Goal: Communication & Community: Answer question/provide support

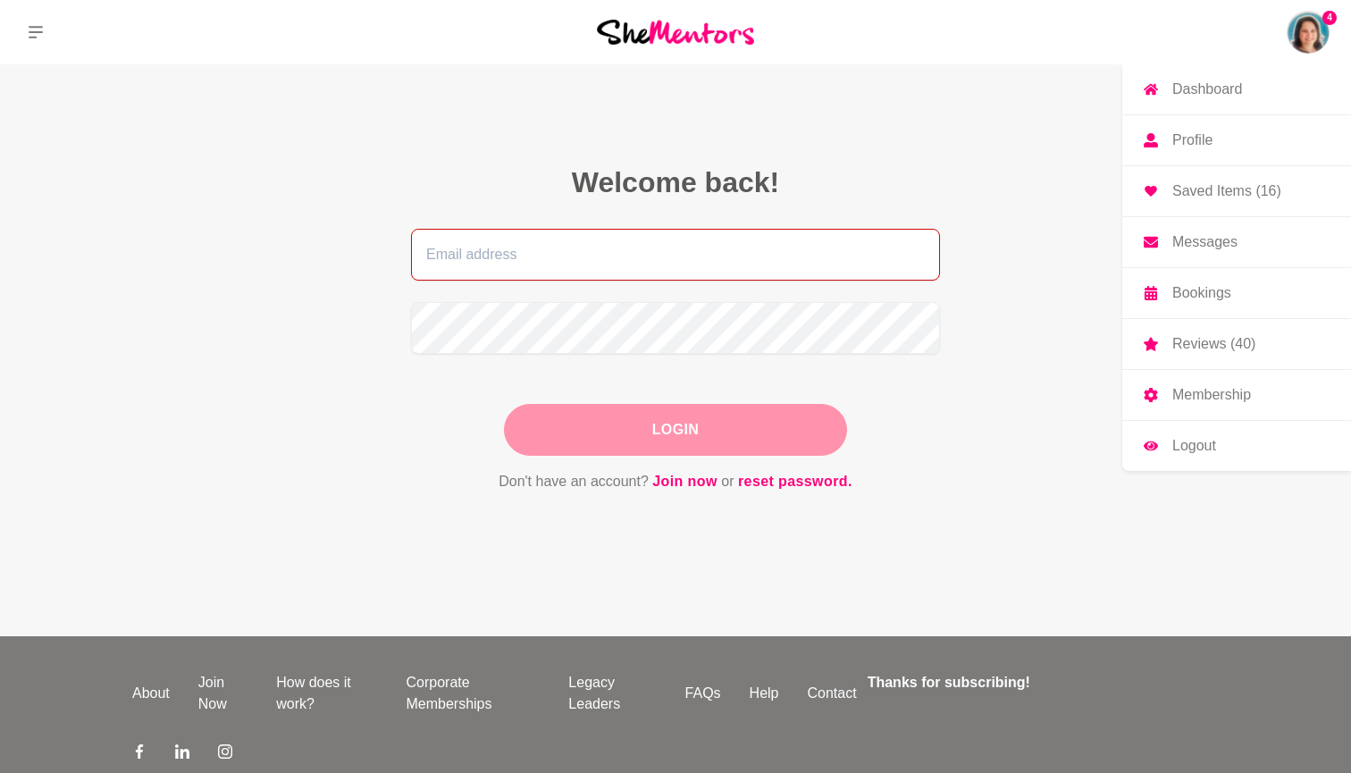
type input "[EMAIL_ADDRESS][DOMAIN_NAME]"
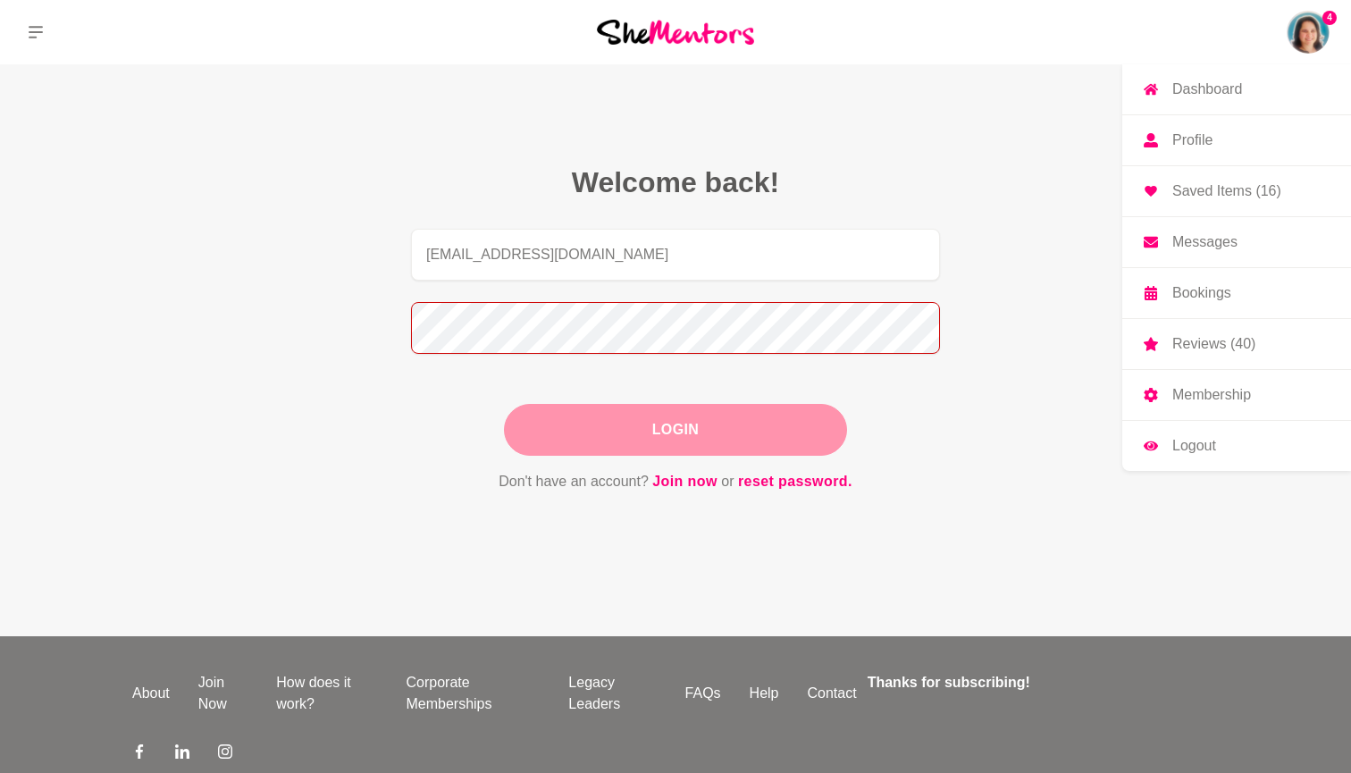
click at [675, 430] on button "Login" at bounding box center [675, 430] width 343 height 52
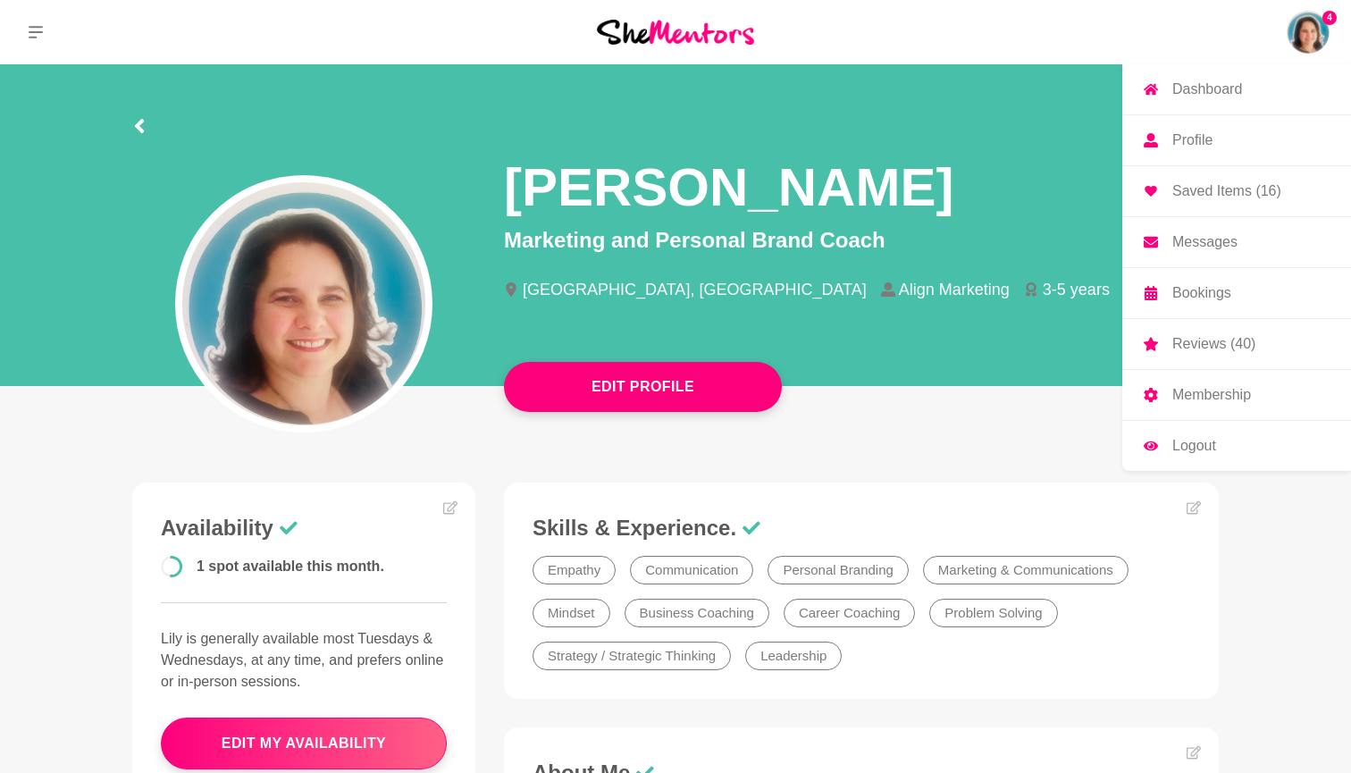
click at [1211, 351] on p "Reviews (40)" at bounding box center [1213, 344] width 83 height 14
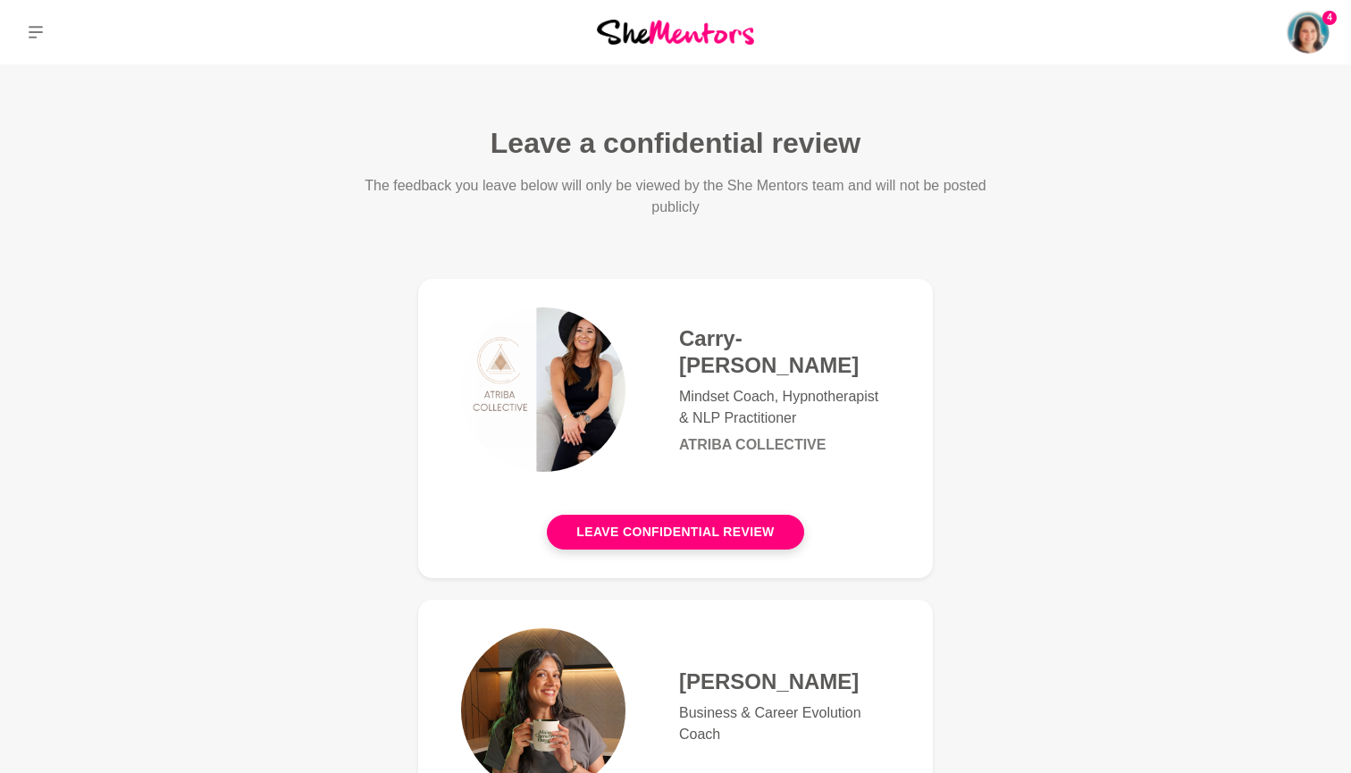
click at [1311, 27] on img at bounding box center [1307, 32] width 43 height 43
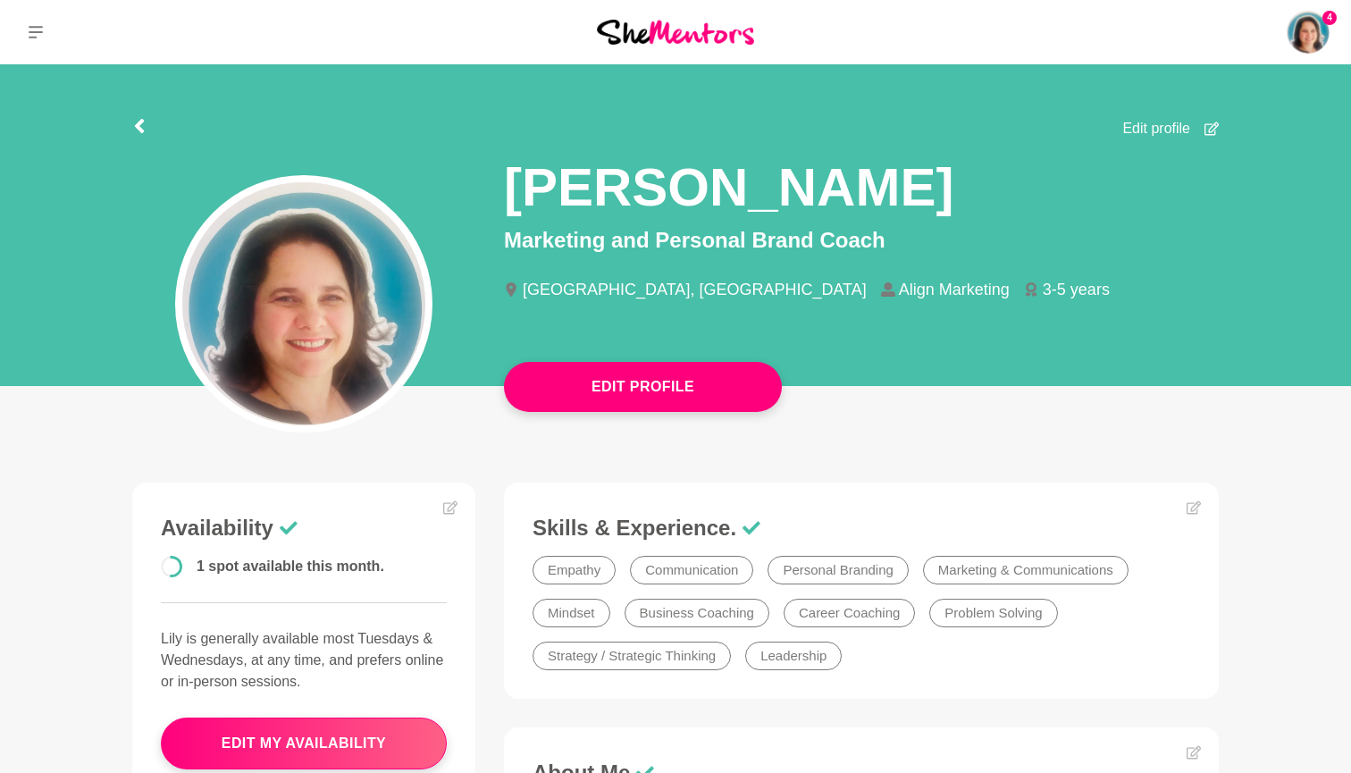
click at [0, 0] on p "Messages" at bounding box center [0, 0] width 0 height 0
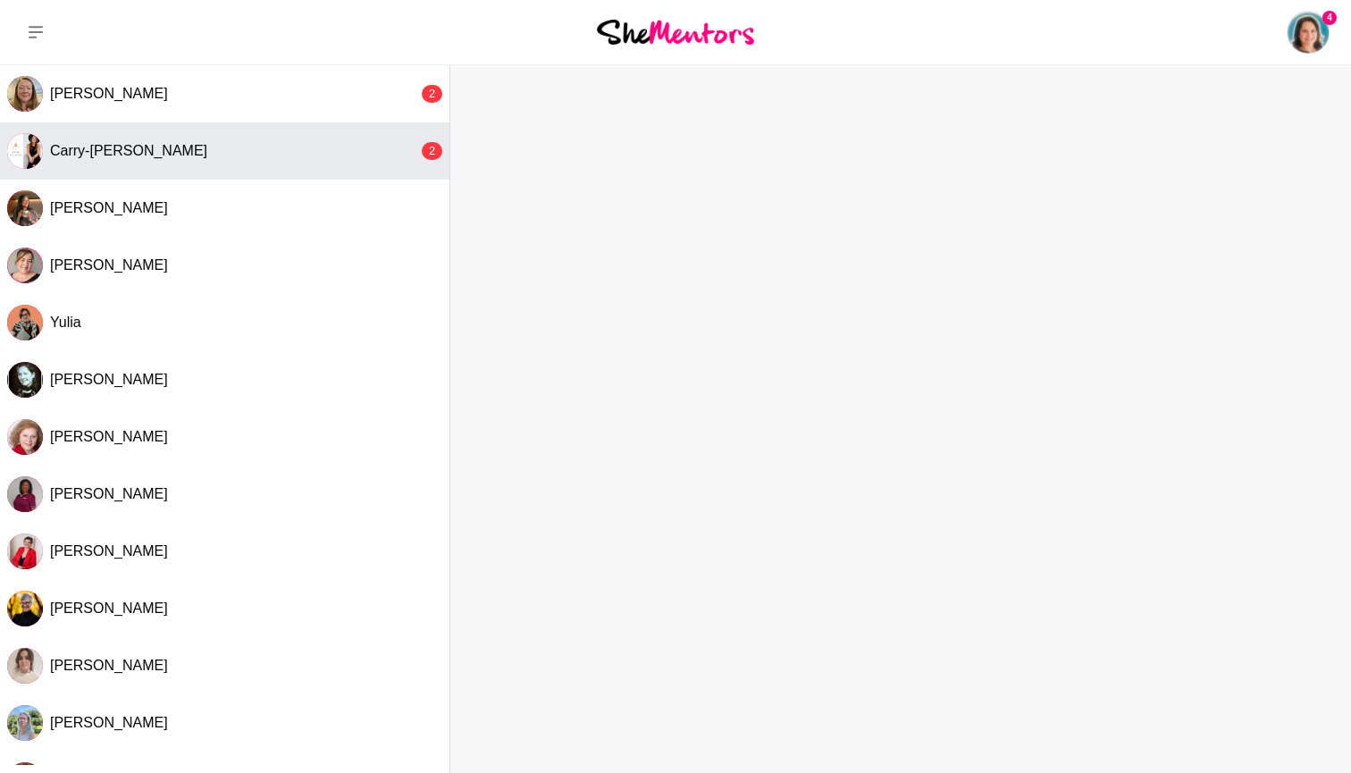
click at [230, 155] on div "Carry-[PERSON_NAME]" at bounding box center [234, 151] width 368 height 18
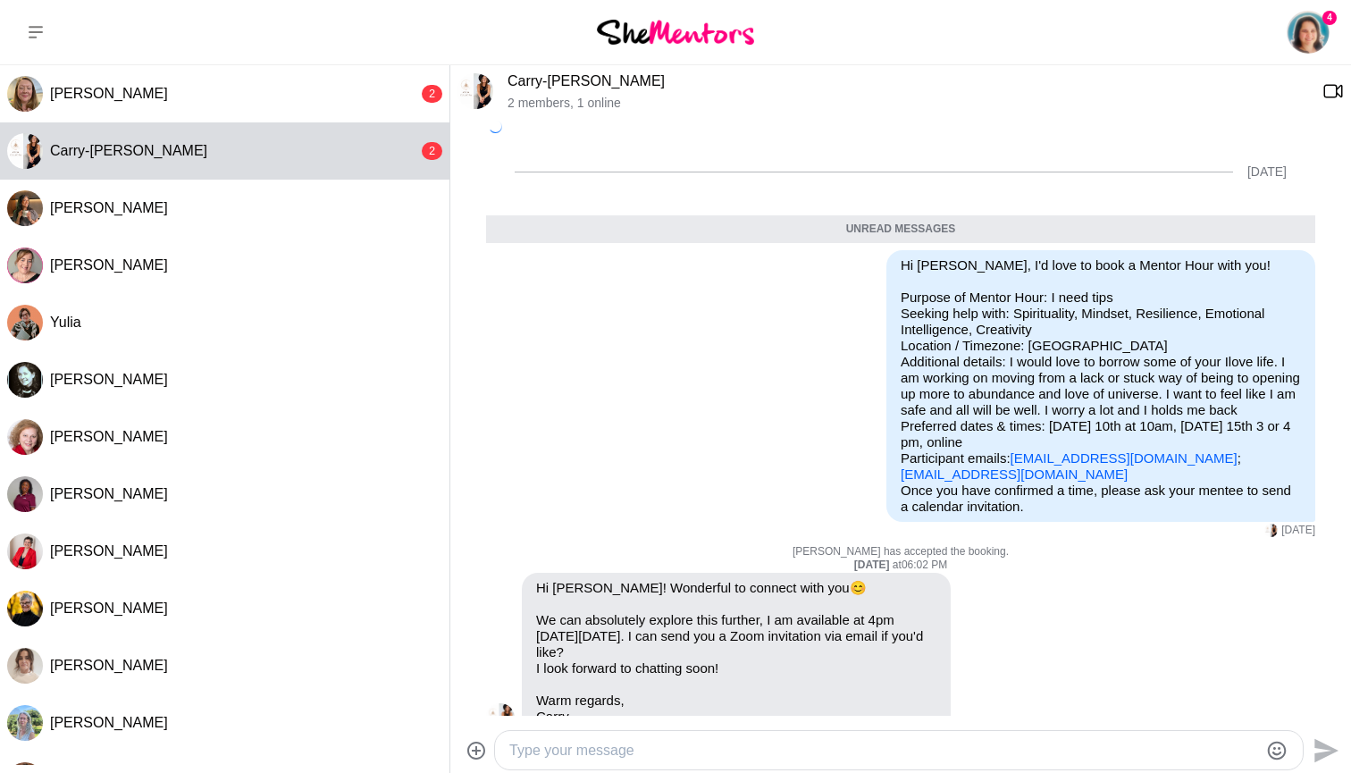
scroll to position [33, 0]
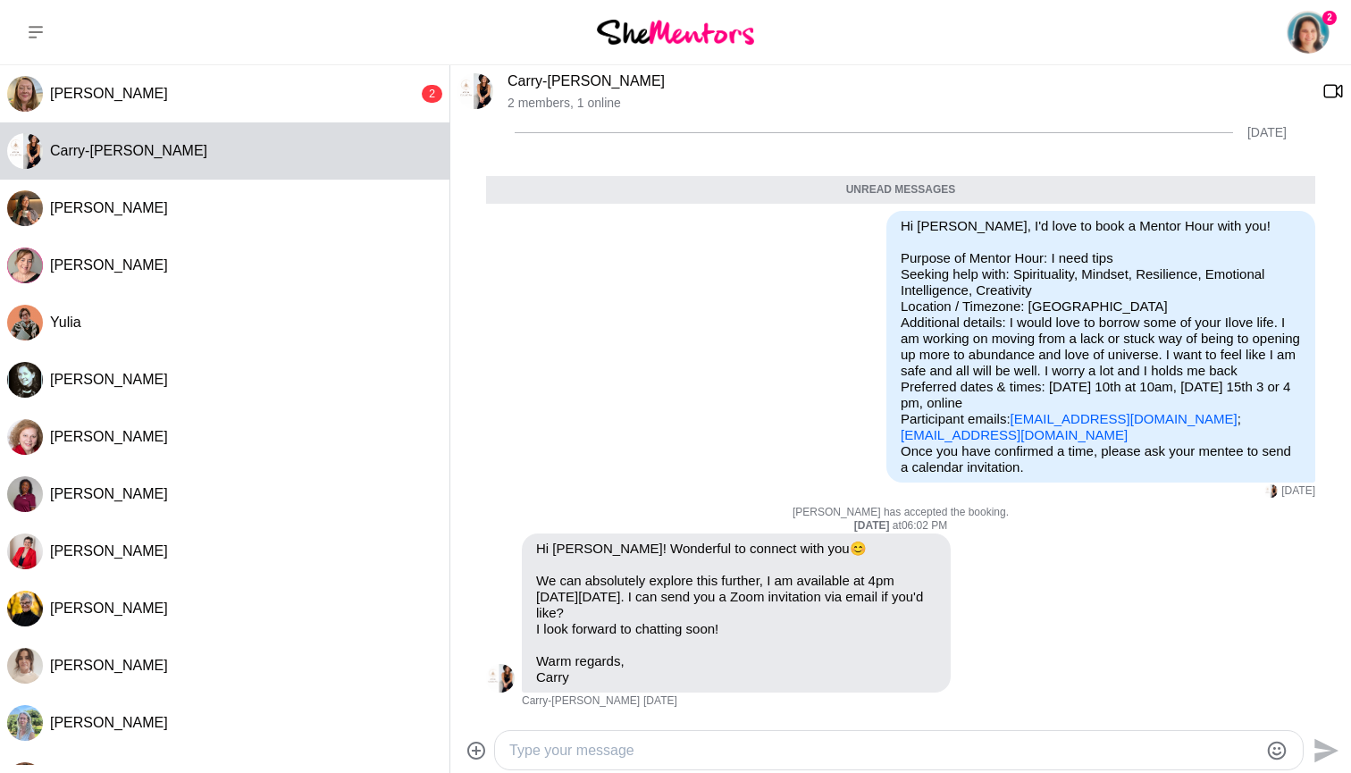
click at [618, 750] on textarea "Type your message" at bounding box center [883, 750] width 749 height 21
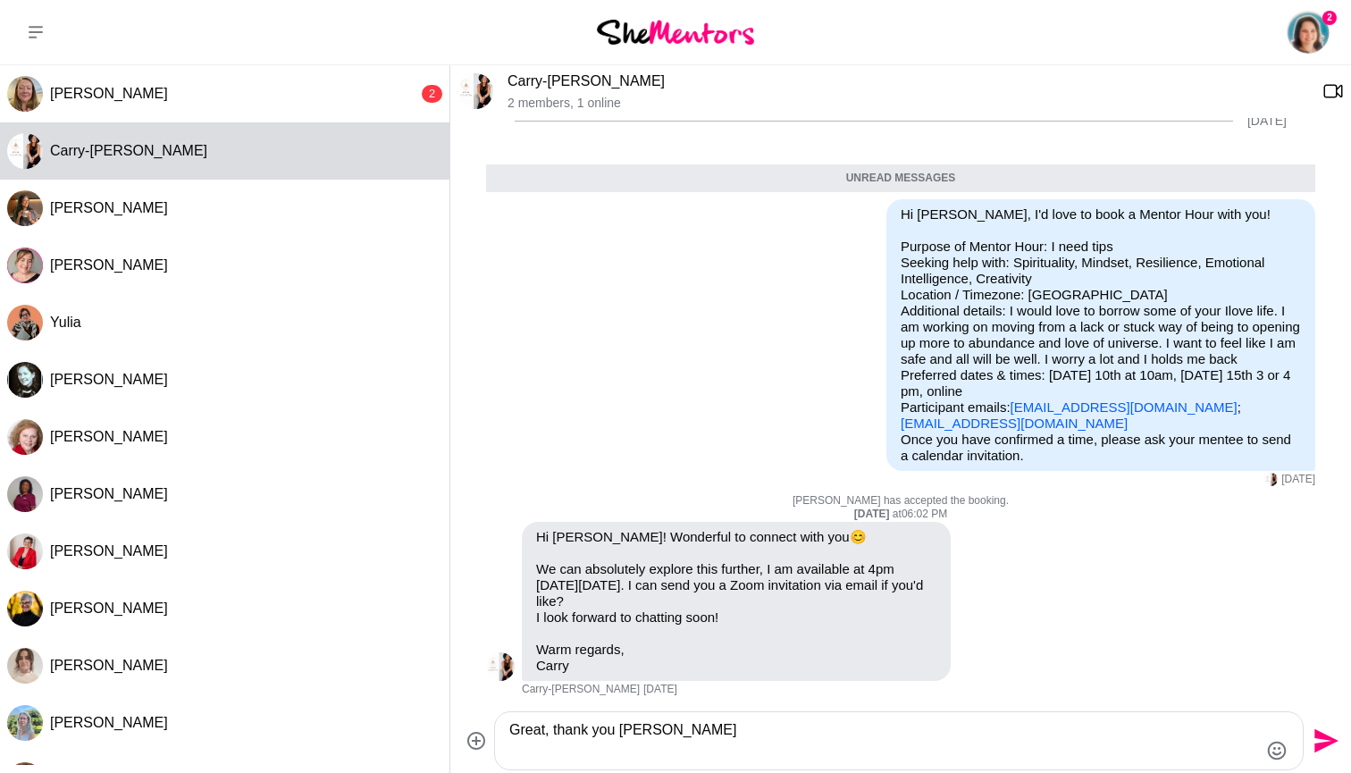
scroll to position [0, 0]
type textarea "Great, thank you [PERSON_NAME]"
click at [1330, 742] on icon "Send" at bounding box center [1326, 741] width 24 height 24
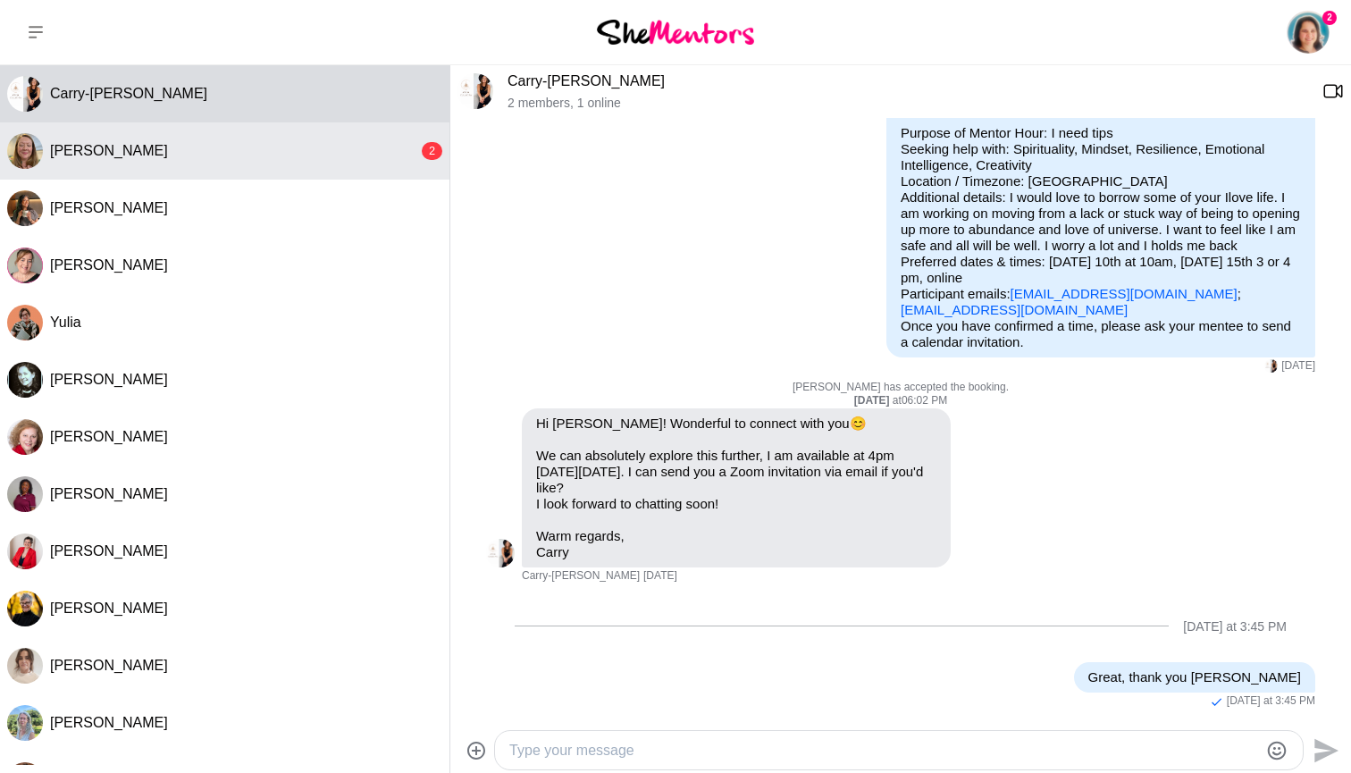
click at [146, 157] on span "[PERSON_NAME]" at bounding box center [109, 150] width 118 height 15
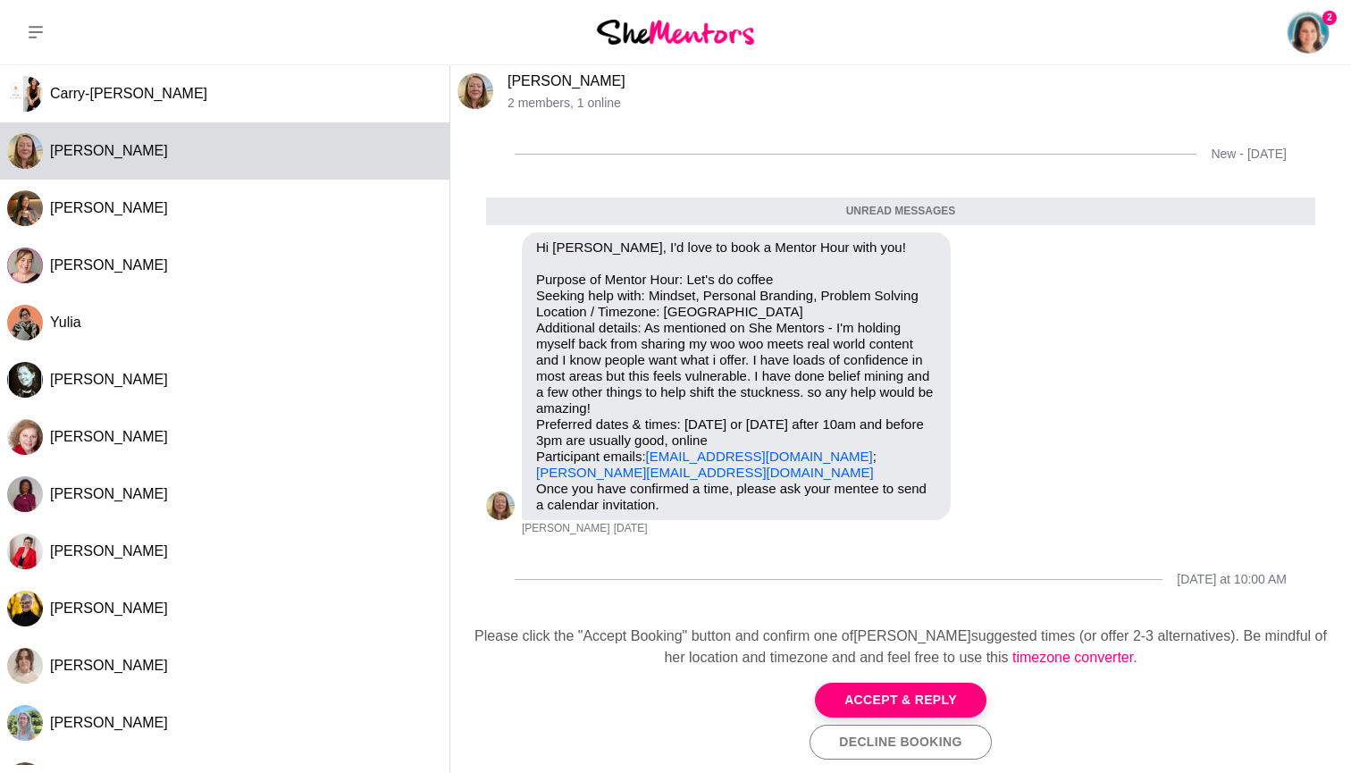
scroll to position [38, 0]
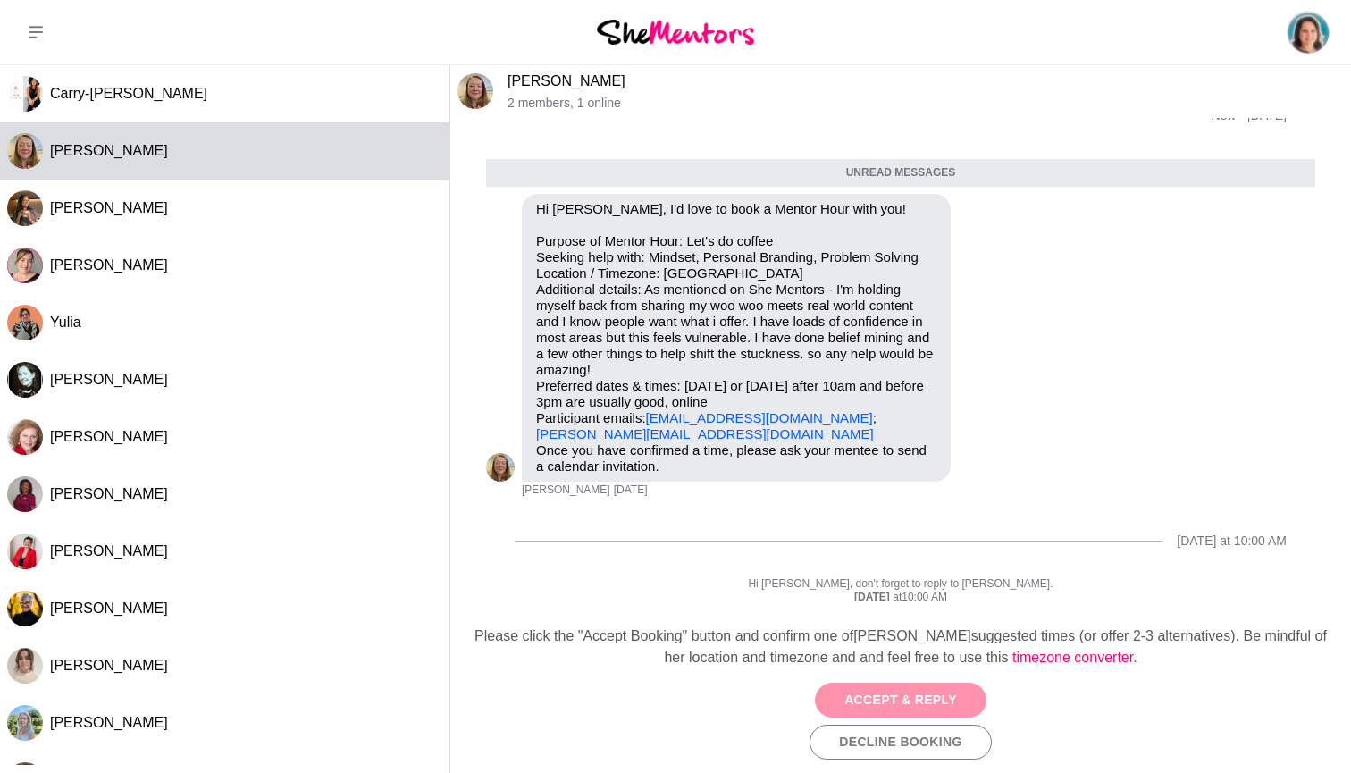
click at [903, 695] on button "Accept & Reply" at bounding box center [901, 700] width 172 height 35
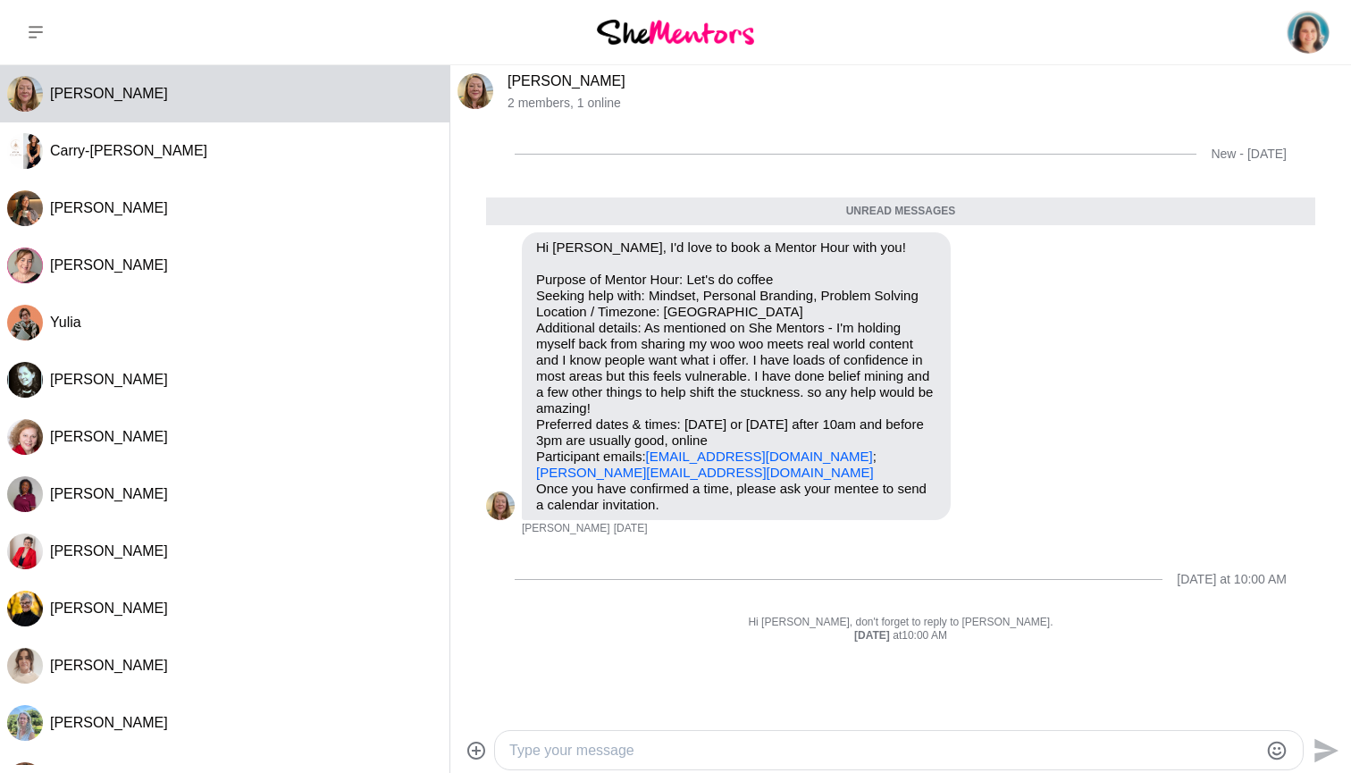
scroll to position [21, 0]
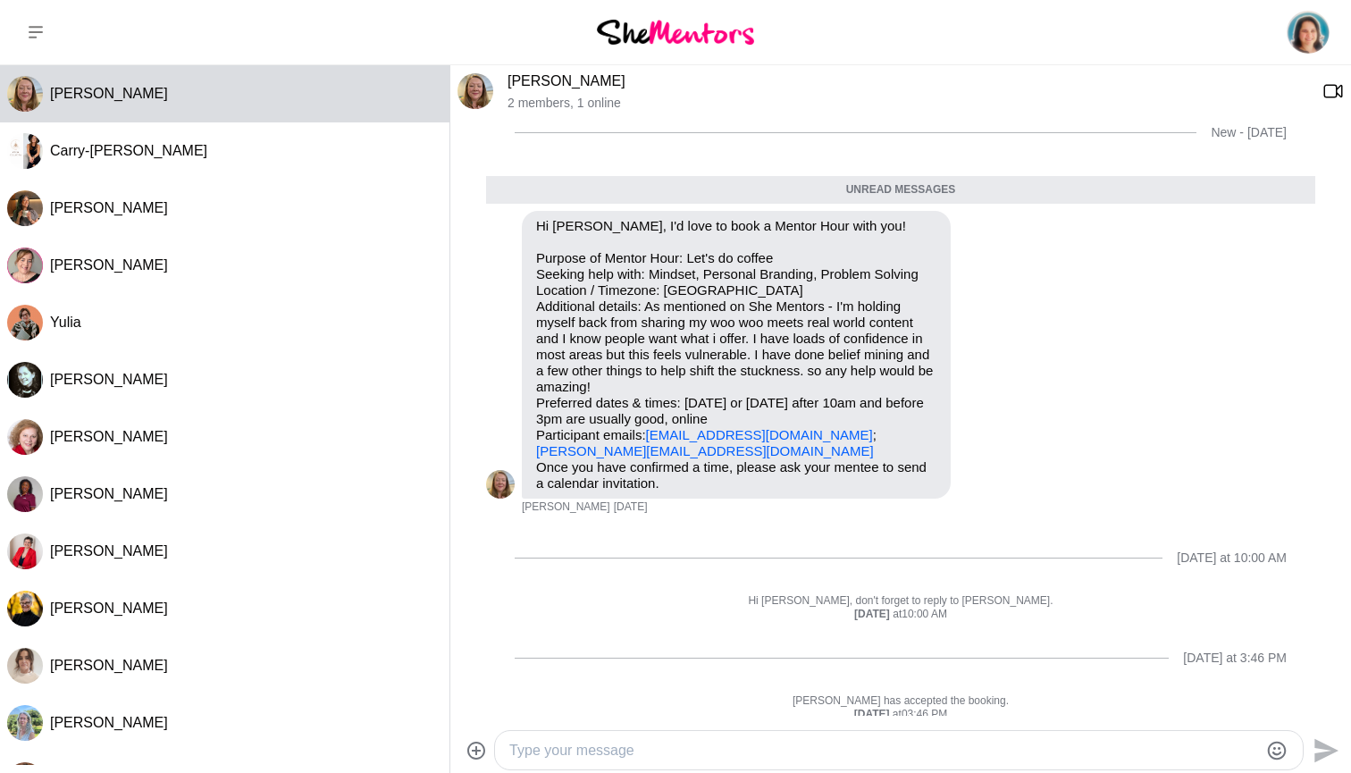
click at [637, 748] on textarea "Type your message" at bounding box center [883, 750] width 749 height 21
drag, startPoint x: 1021, startPoint y: 750, endPoint x: 1118, endPoint y: 750, distance: 96.5
click at [1118, 750] on textarea "Hi [PERSON_NAME], I would love to help. How does [DATE] work for you. I can do" at bounding box center [883, 750] width 749 height 21
type textarea "Hi [PERSON_NAME], I would love to help. How does [DATE] work for you. Let's do …"
click at [1314, 747] on icon "Send" at bounding box center [1324, 750] width 29 height 29
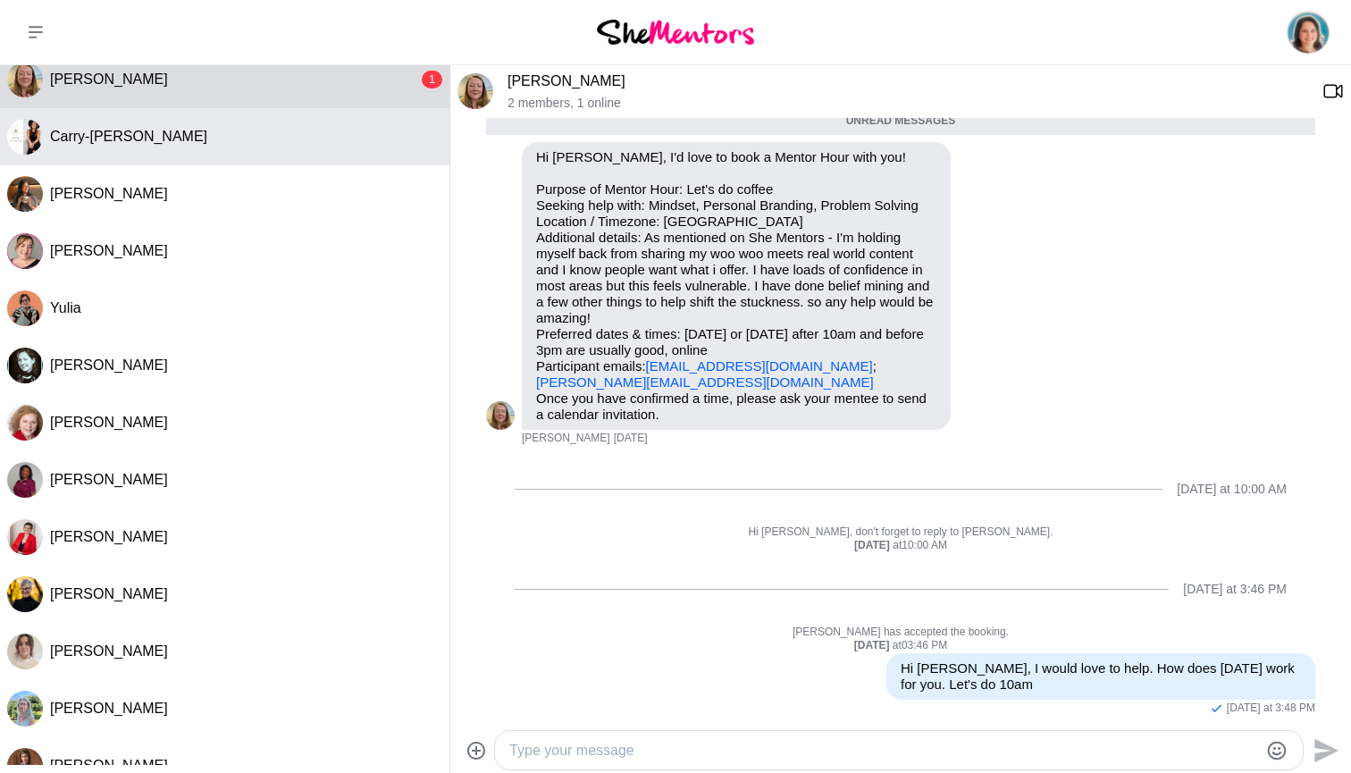
scroll to position [17, 0]
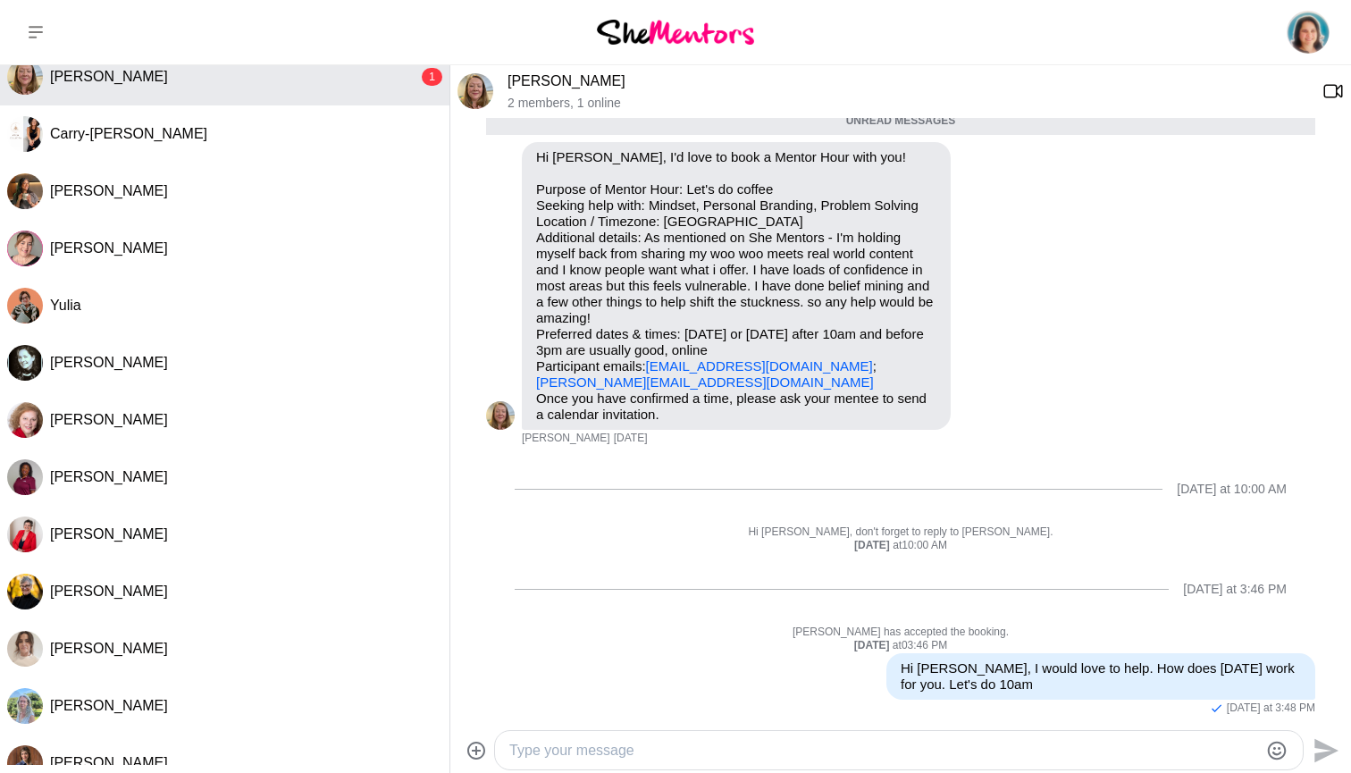
click at [340, 97] on button "[PERSON_NAME] 1" at bounding box center [224, 76] width 449 height 57
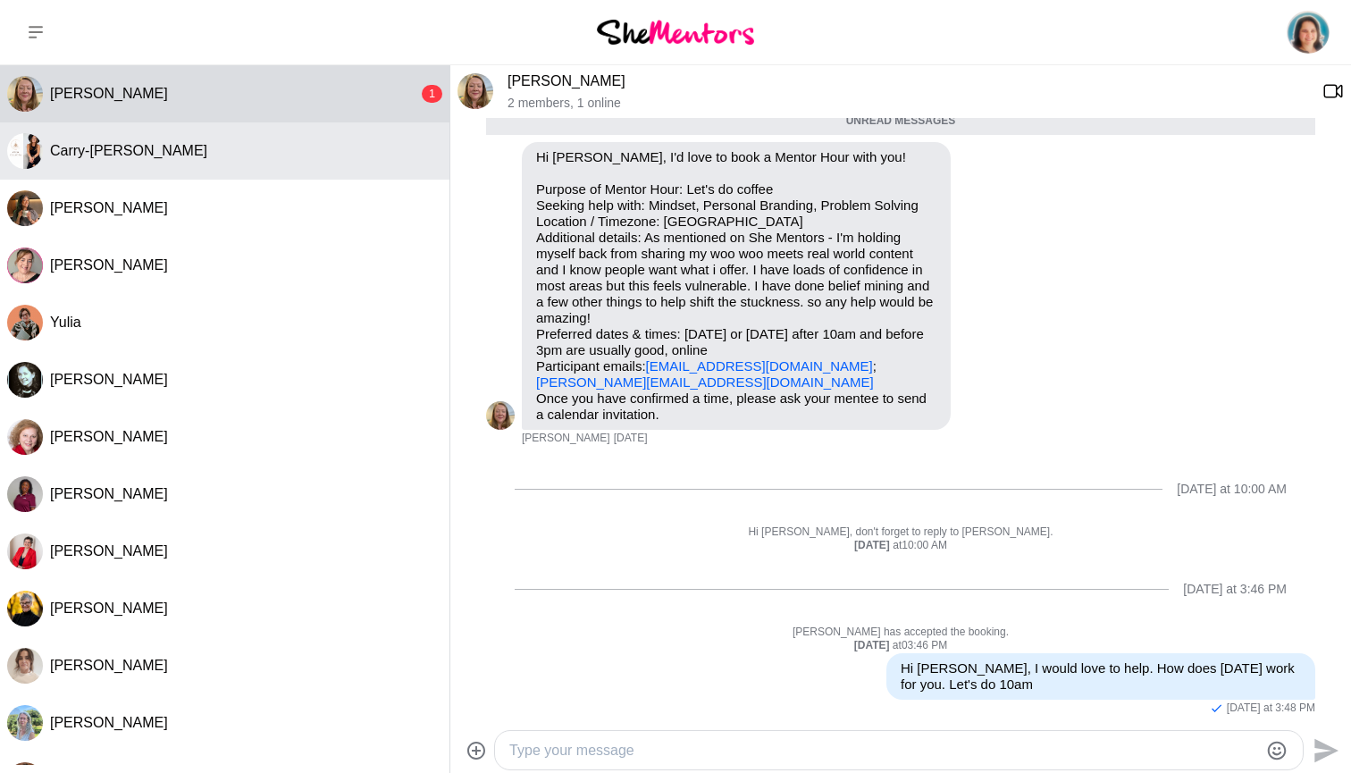
scroll to position [0, 0]
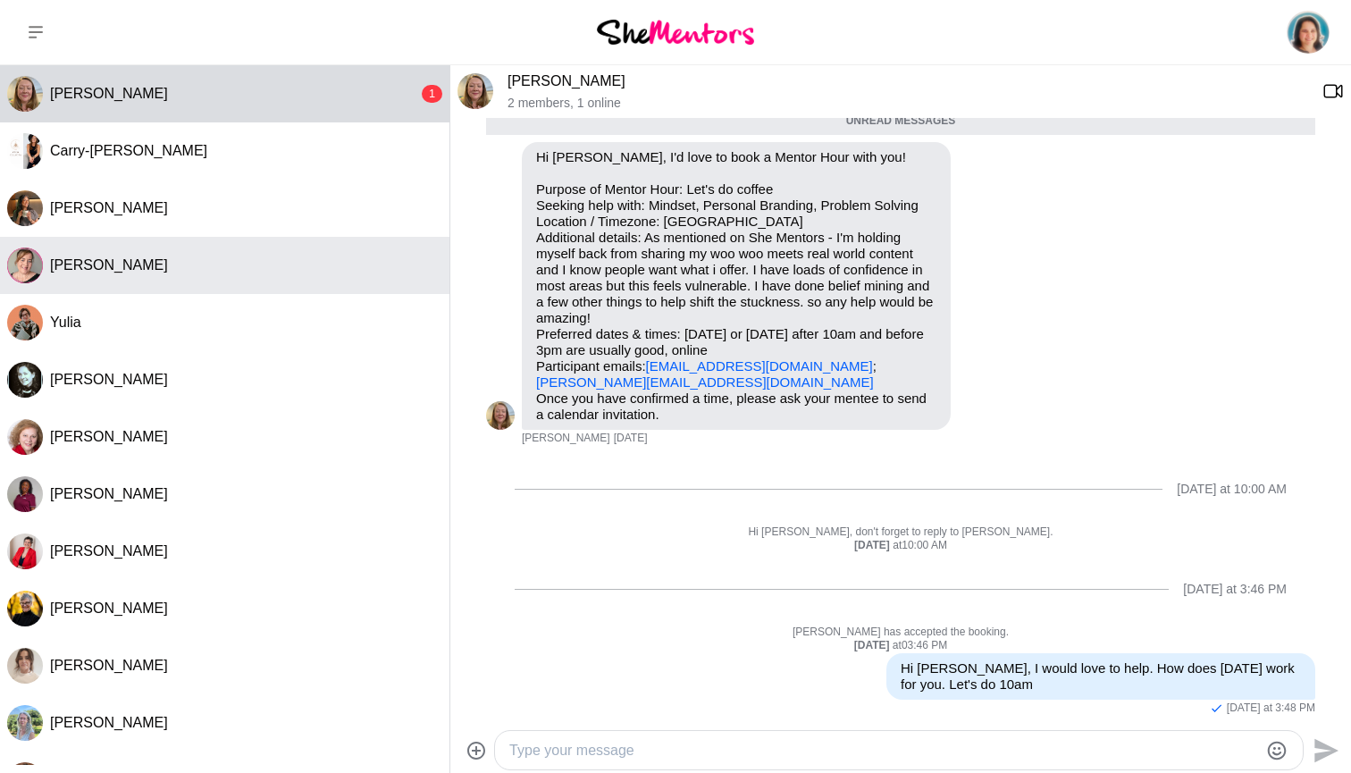
click at [169, 258] on div "[PERSON_NAME]" at bounding box center [246, 265] width 392 height 18
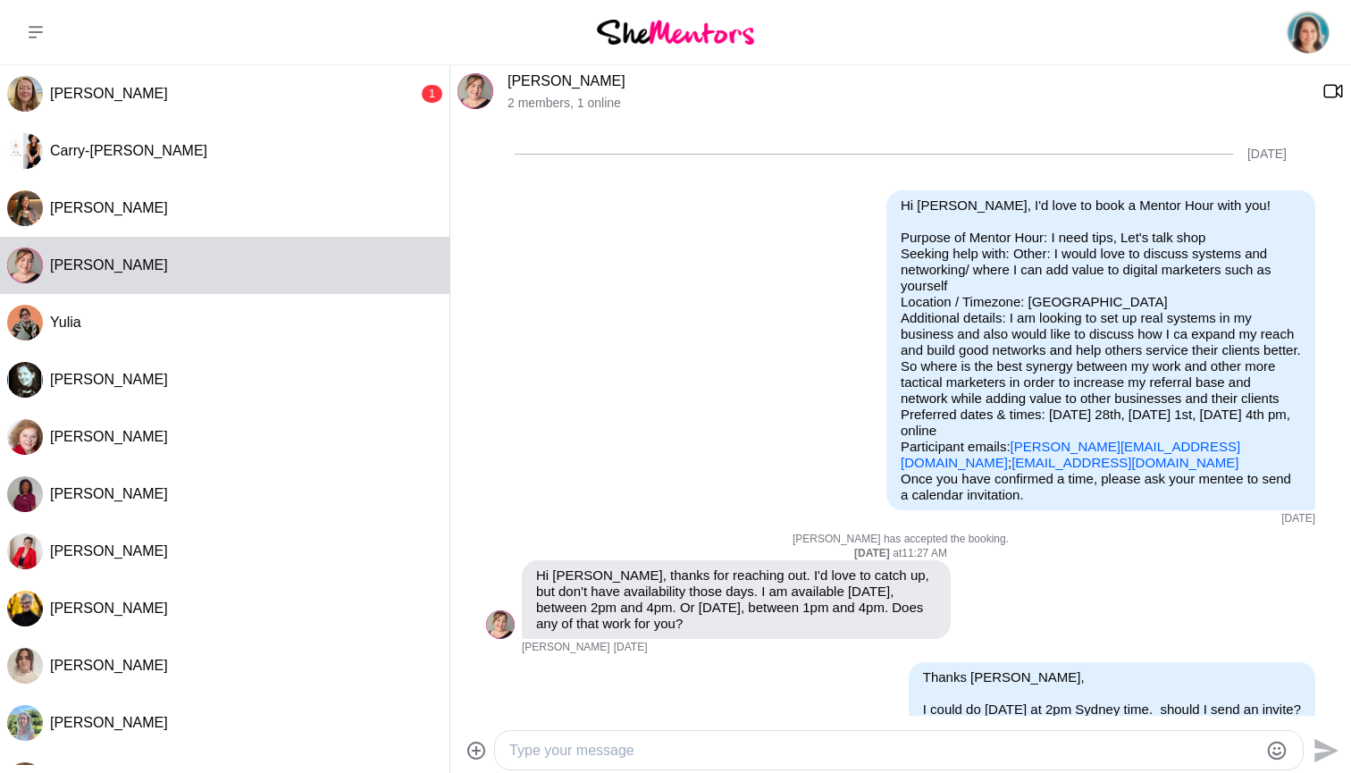
scroll to position [733, 0]
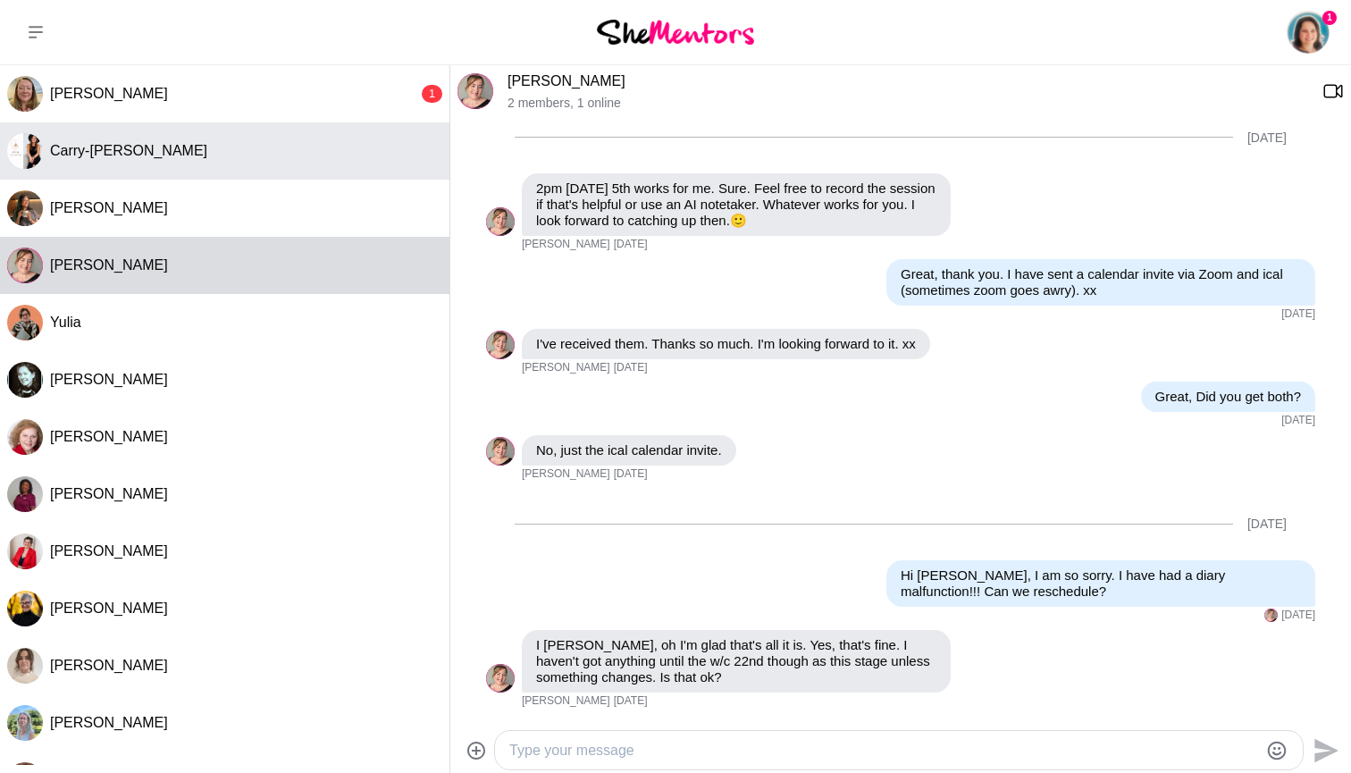
click at [130, 156] on span "Carry-[PERSON_NAME]" at bounding box center [128, 150] width 157 height 15
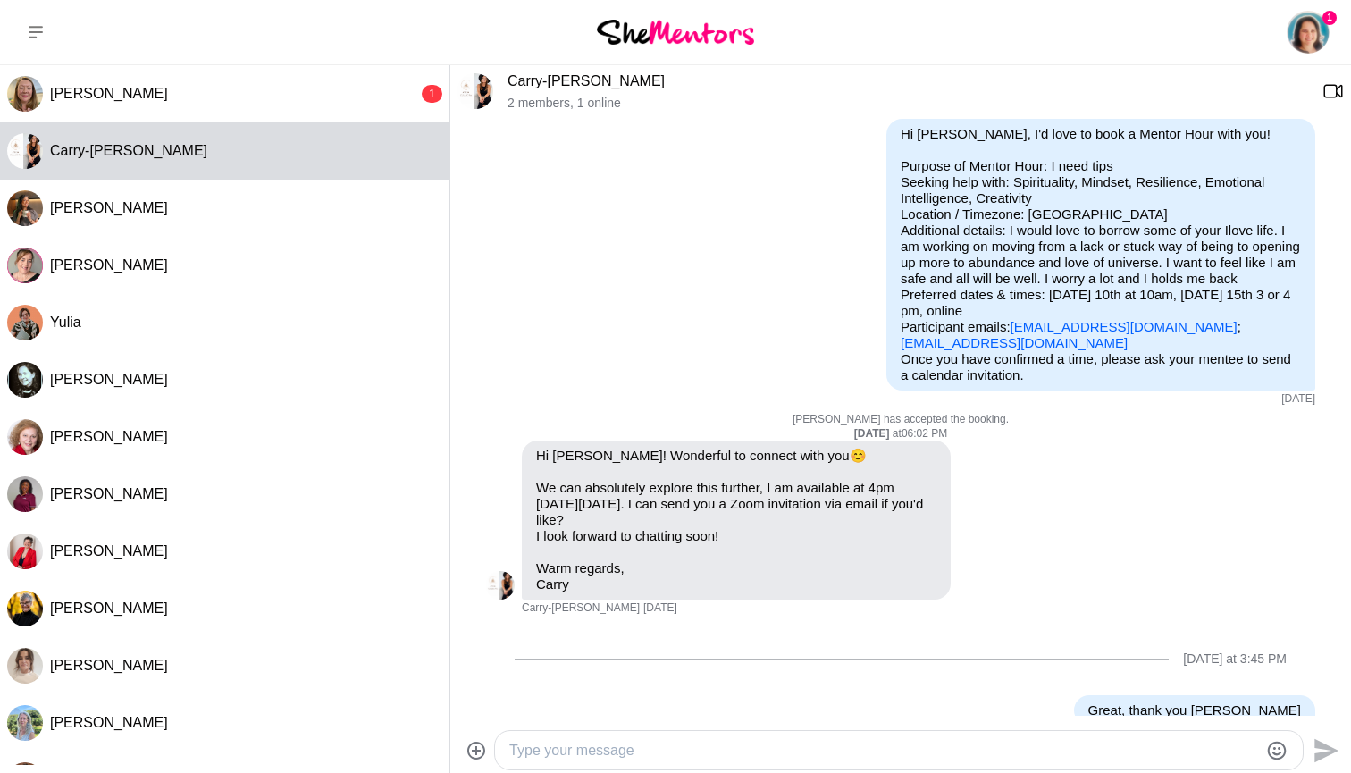
scroll to position [0, 0]
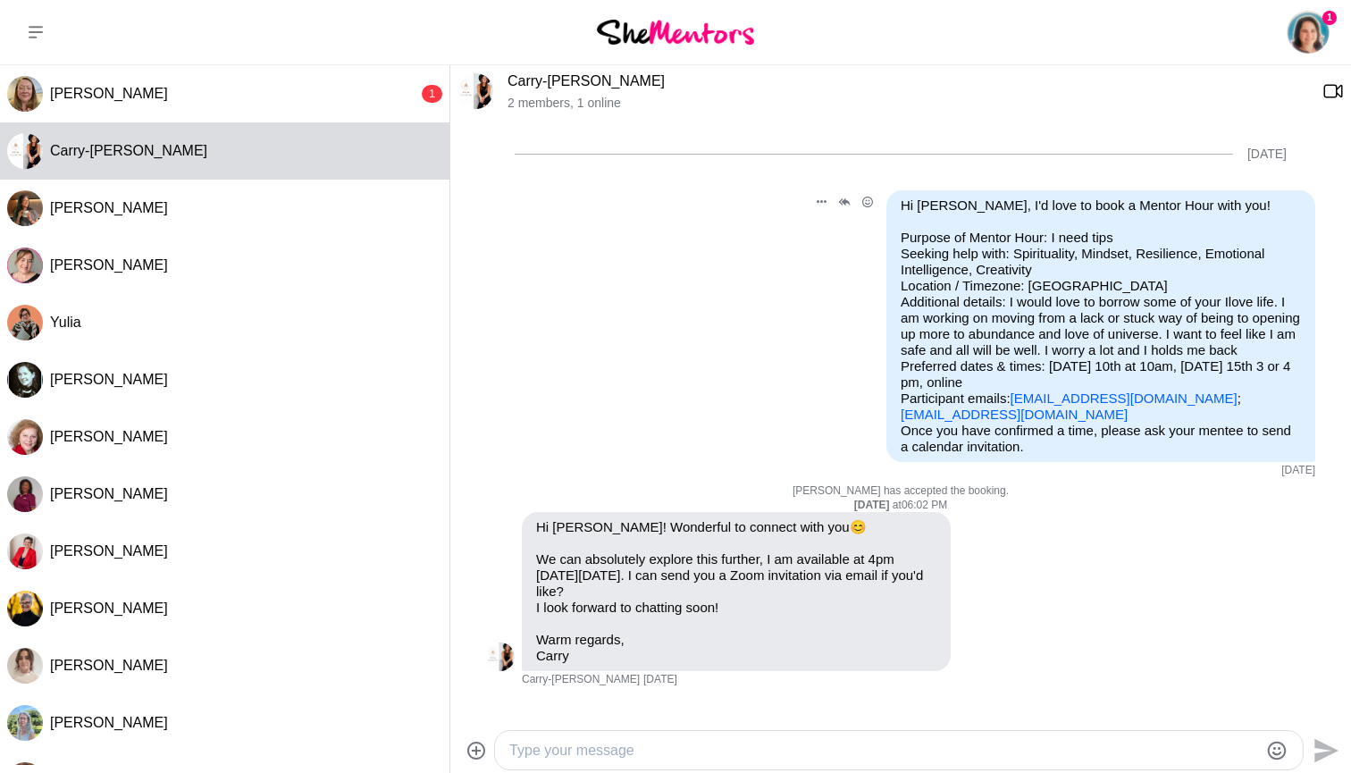
drag, startPoint x: 903, startPoint y: 204, endPoint x: 1174, endPoint y: 426, distance: 350.4
click at [1174, 426] on div "Hi [PERSON_NAME], I'd love to book a Mentor Hour with you! Purpose of Mentor Ho…" at bounding box center [1101, 325] width 400 height 257
copy div "Hi [PERSON_NAME], I'd love to book a Mentor Hour with you! Purpose of Mentor Ho…"
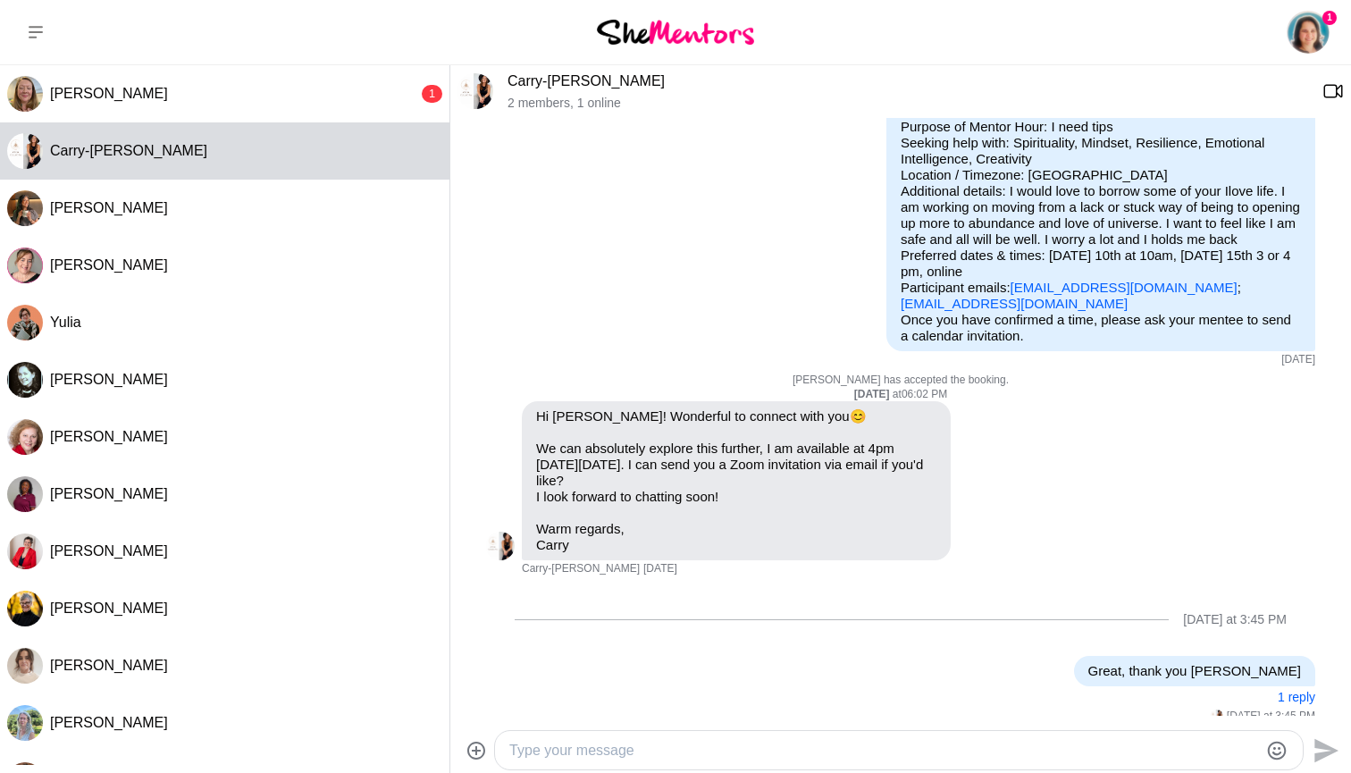
scroll to position [137, 0]
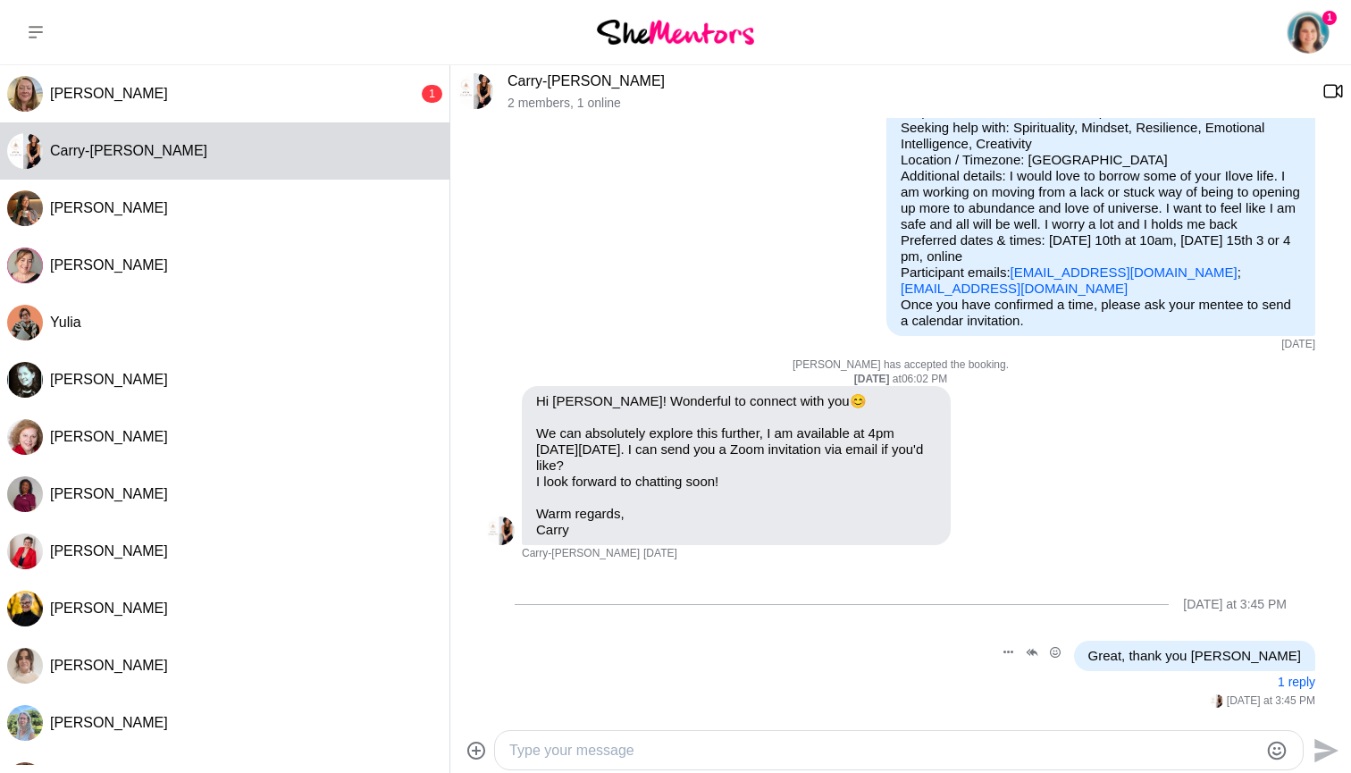
click at [1296, 683] on button "1 reply" at bounding box center [1297, 682] width 38 height 15
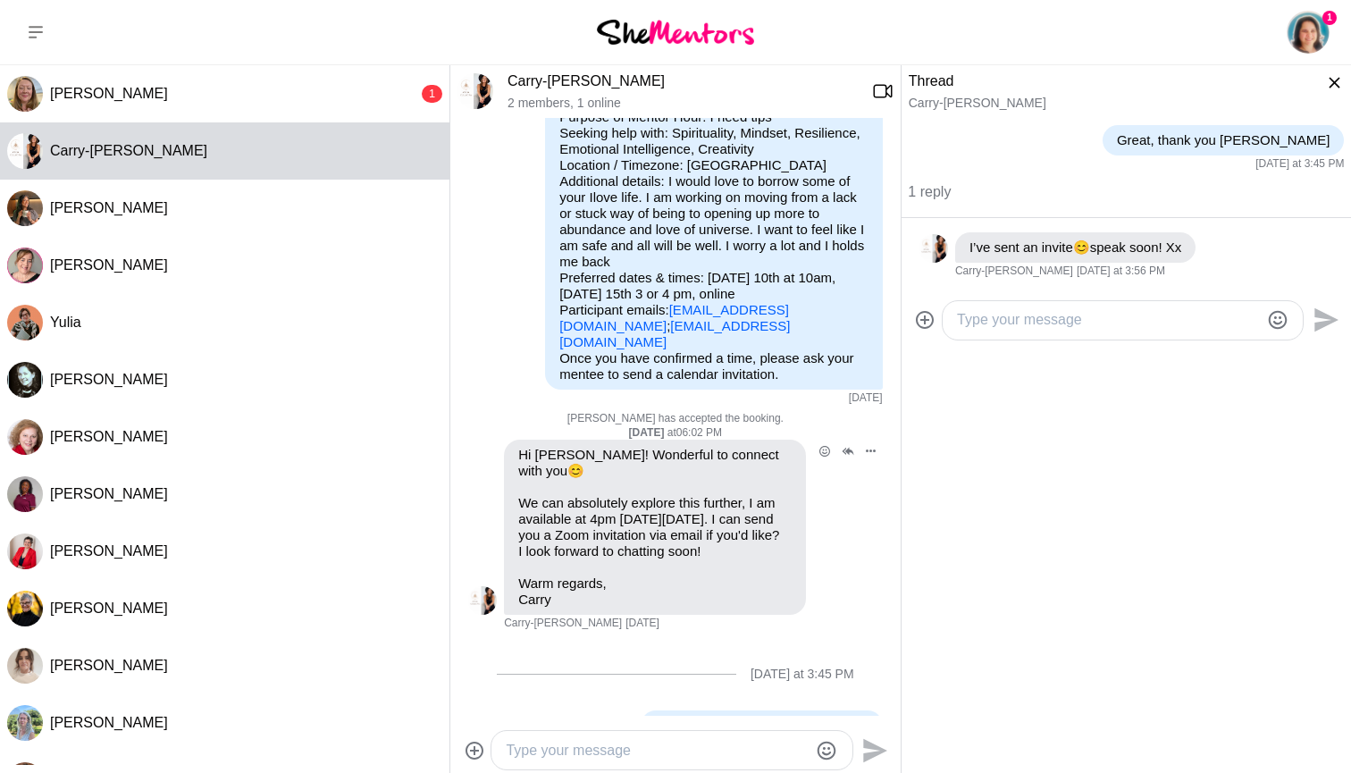
scroll to position [185, 0]
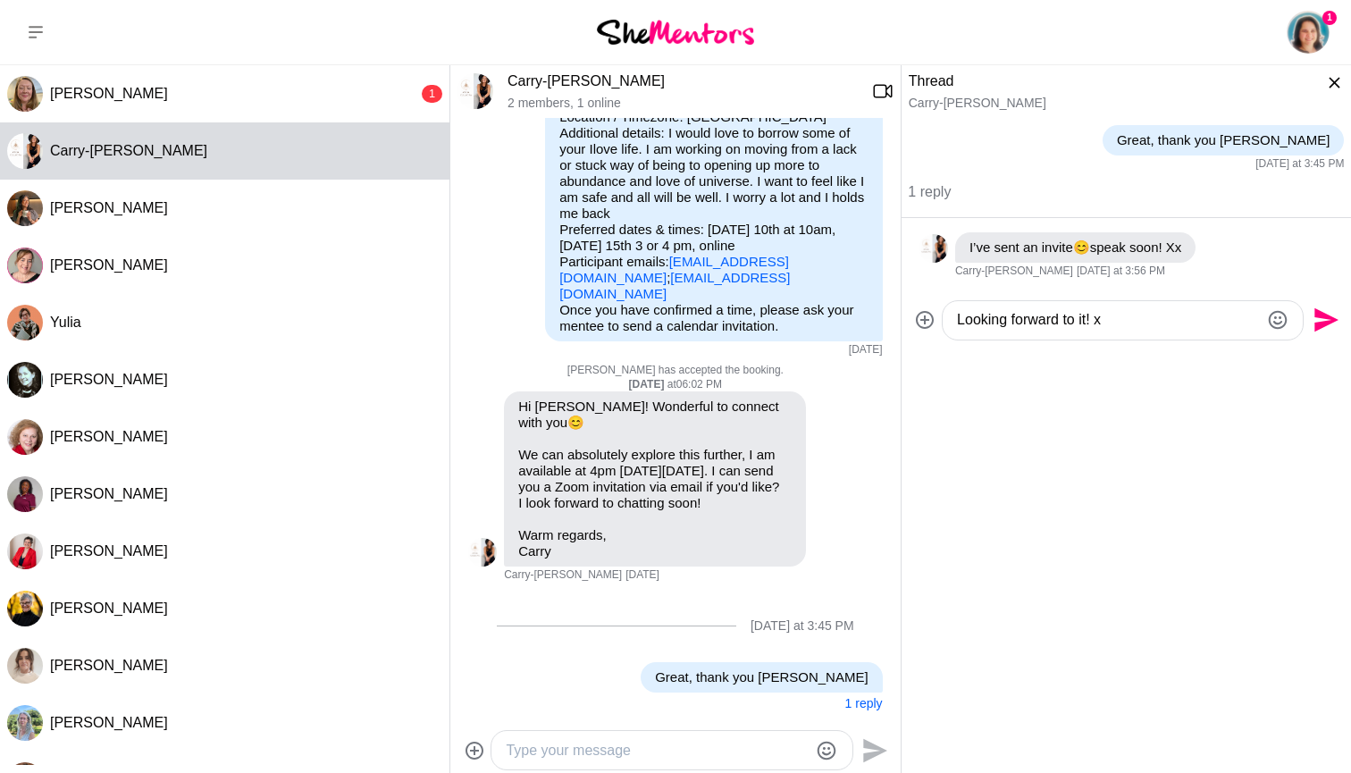
type textarea "Looking forward to it! xx"
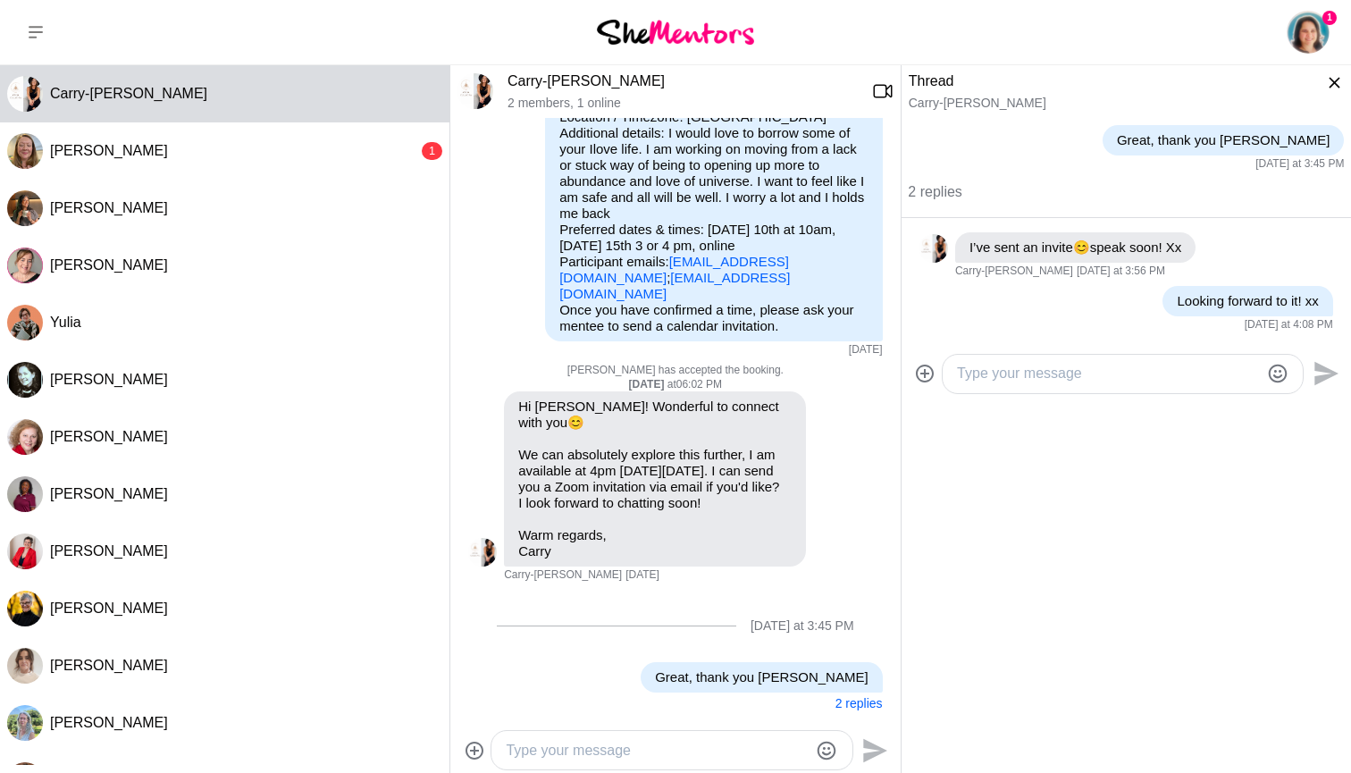
scroll to position [0, 0]
